Goal: Transaction & Acquisition: Purchase product/service

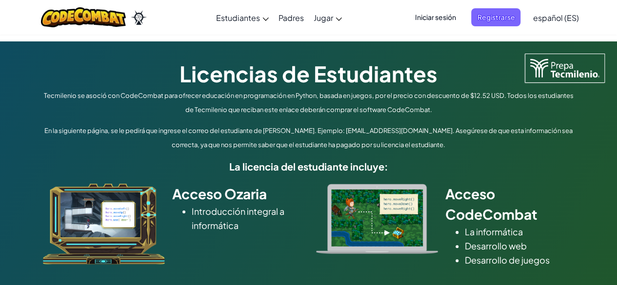
click at [289, 166] on h5 "La licencia del estudiante incluye:" at bounding box center [308, 166] width 537 height 15
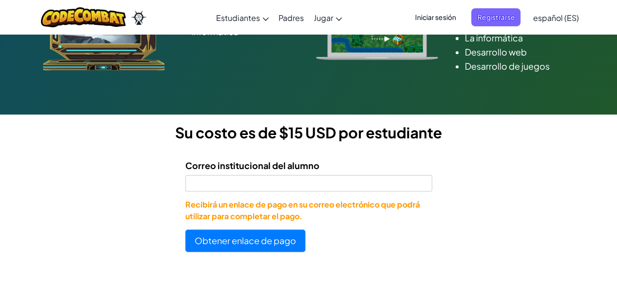
scroll to position [195, 0]
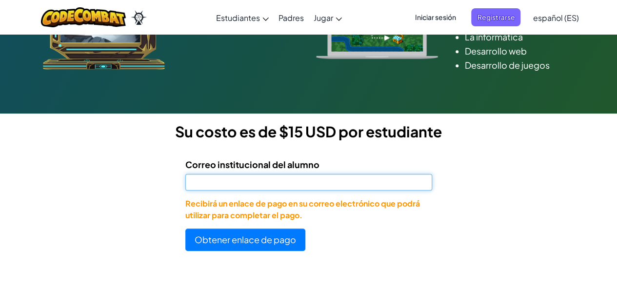
click at [276, 176] on input "Correo institucional del alumno" at bounding box center [308, 182] width 247 height 17
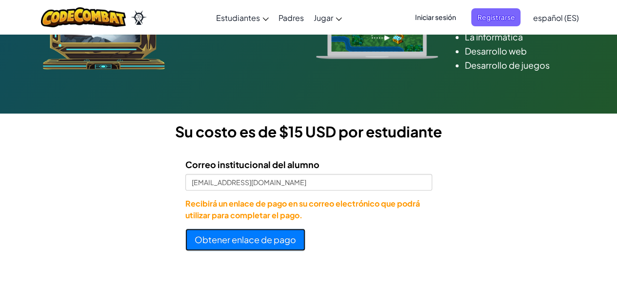
click at [281, 239] on button "Obtener enlace de pago" at bounding box center [245, 240] width 120 height 22
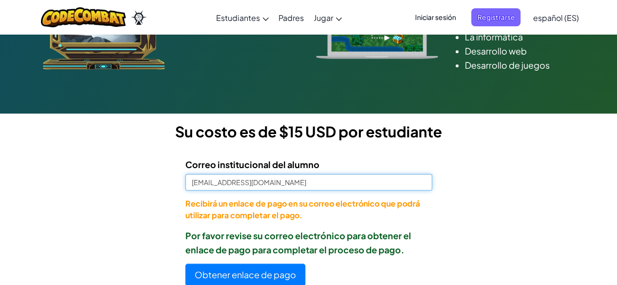
drag, startPoint x: 231, startPoint y: 184, endPoint x: 201, endPoint y: 181, distance: 30.3
click at [201, 181] on input "AL07178022@tecmilenio.mx" at bounding box center [308, 182] width 247 height 17
type input "[EMAIL_ADDRESS][DOMAIN_NAME]"
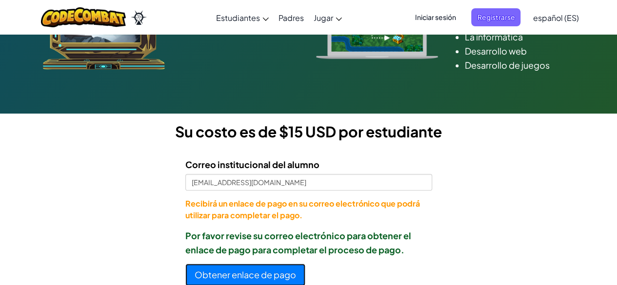
click at [255, 280] on button "Obtener enlace de pago" at bounding box center [245, 275] width 120 height 22
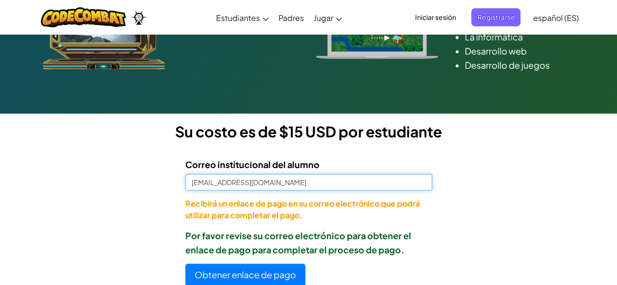
drag, startPoint x: 286, startPoint y: 182, endPoint x: 171, endPoint y: 187, distance: 114.8
click at [171, 187] on form "Correo institucional del alumno AL07207841@tecmilenio.mx Recibirá un enlace de …" at bounding box center [216, 218] width 432 height 136
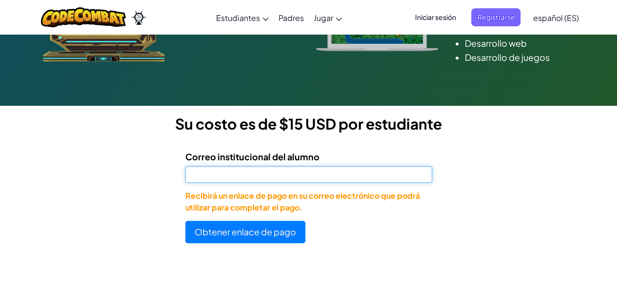
click at [249, 176] on input "Correo institucional del alumno" at bounding box center [308, 174] width 247 height 17
paste input "[EMAIL_ADDRESS][DOMAIN_NAME]"
type input "[EMAIL_ADDRESS][DOMAIN_NAME]"
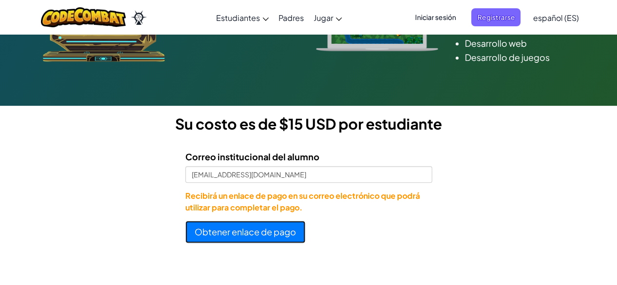
click at [249, 237] on button "Obtener enlace de pago" at bounding box center [245, 232] width 120 height 22
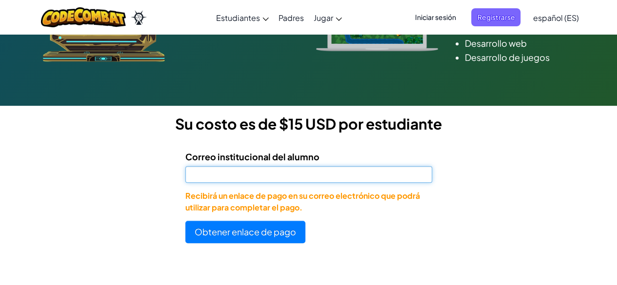
click at [231, 172] on input "Correo institucional del alumno" at bounding box center [308, 174] width 247 height 17
type input "AL07202743@tecmilenio.mx"
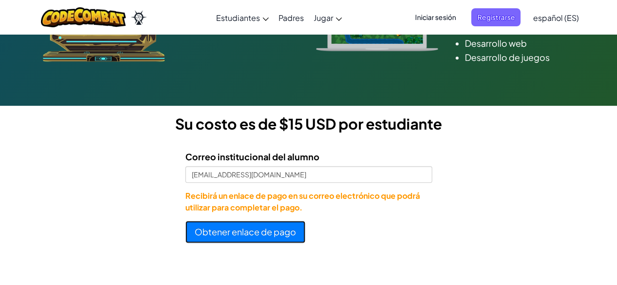
click at [268, 234] on button "Obtener enlace de pago" at bounding box center [245, 232] width 120 height 22
